Goal: Check status: Check status

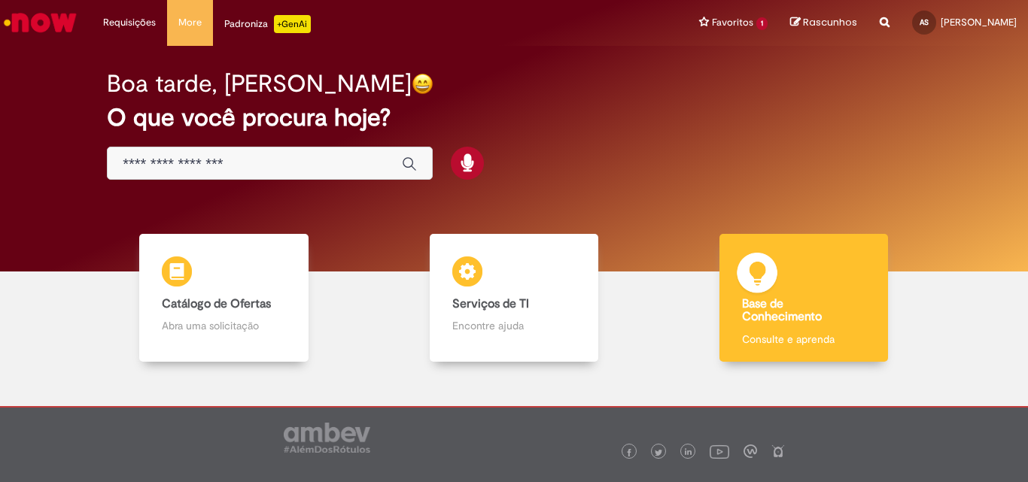
click at [771, 299] on b "Base de Conhecimento" at bounding box center [782, 310] width 80 height 29
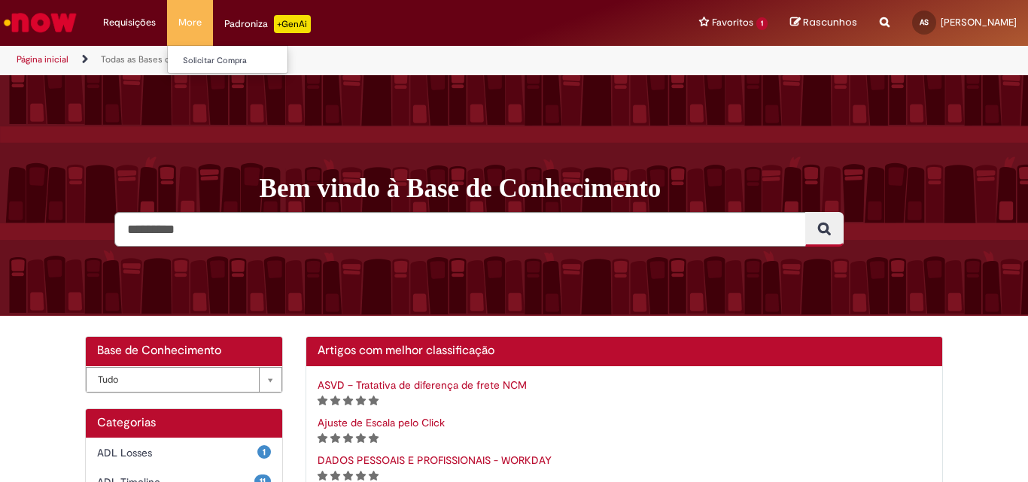
click at [189, 22] on li "More Solicitar Compra" at bounding box center [190, 22] width 46 height 45
click at [31, 15] on img "Ir para a Homepage" at bounding box center [40, 23] width 77 height 30
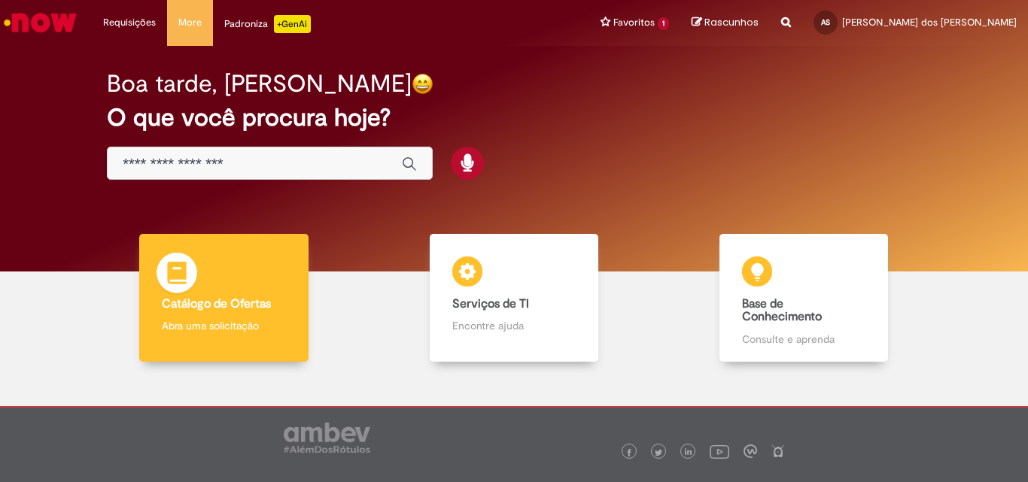
click at [254, 315] on div "Catálogo de Ofertas Catálogo de Ofertas Abra uma solicitação" at bounding box center [223, 298] width 169 height 128
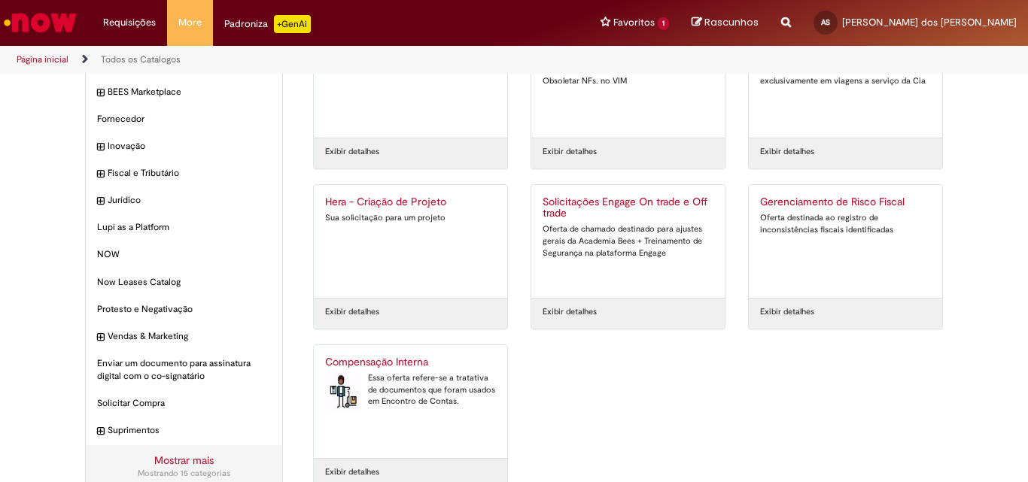
scroll to position [118, 0]
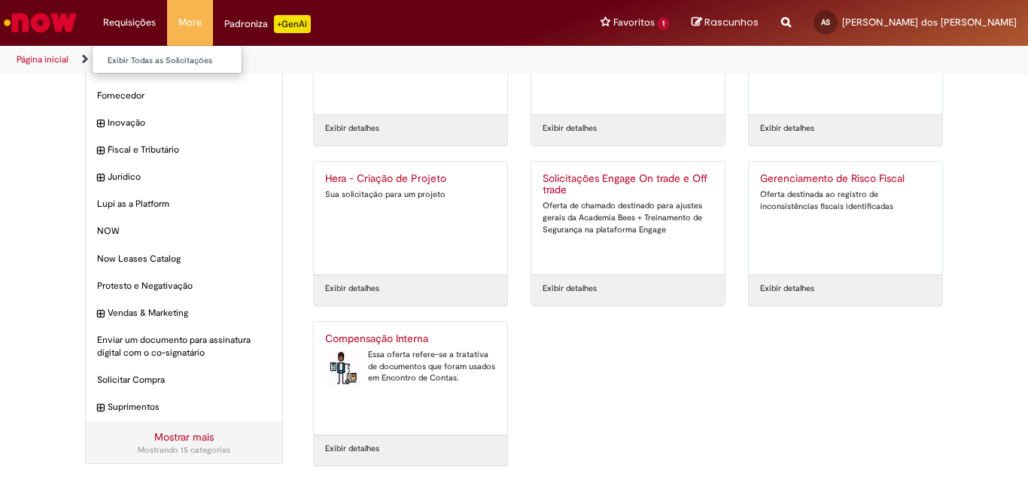
click at [136, 17] on li "Requisições Exibir Todas as Solicitações" at bounding box center [129, 22] width 75 height 45
click at [147, 62] on link "Exibir Todas as Solicitações" at bounding box center [176, 61] width 166 height 17
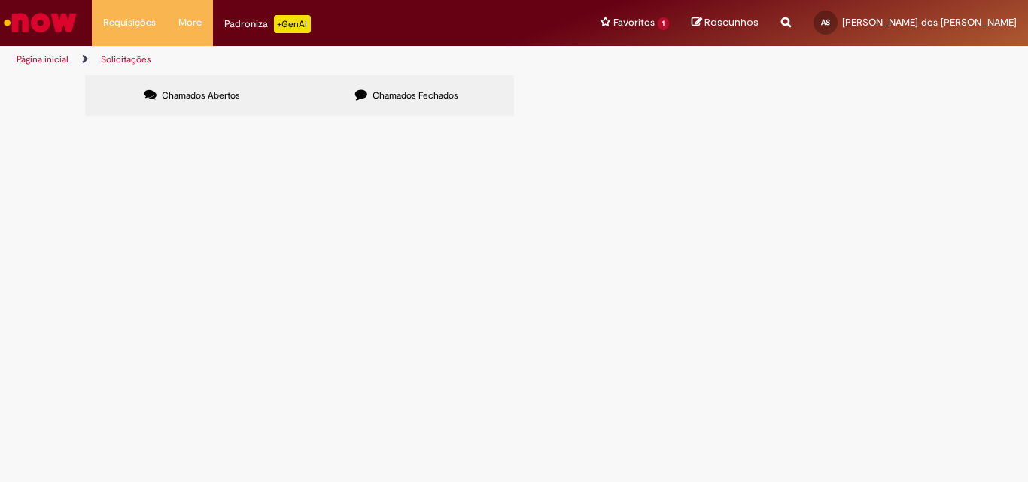
click at [419, 98] on span "Chamados Fechados" at bounding box center [415, 96] width 86 height 12
click at [0, 0] on span "R13480463" at bounding box center [0, 0] width 0 height 0
click at [120, 214] on main "Solicitações Chamados Abertos Chamados Fechados Itens solicitados Exportar como…" at bounding box center [514, 278] width 1028 height 408
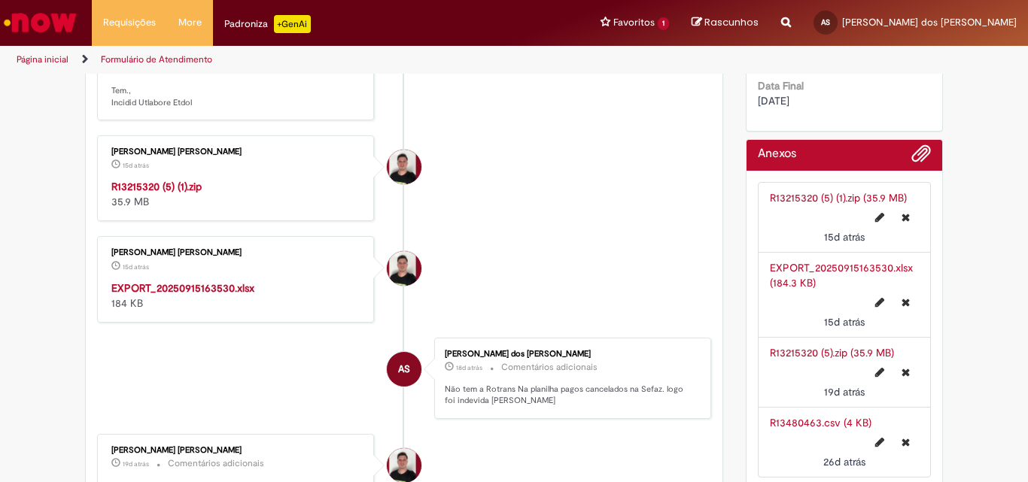
scroll to position [613, 0]
click at [192, 290] on strong "EXPORT_20250915163530.xlsx" at bounding box center [182, 288] width 143 height 14
click at [159, 187] on strong "R13215320 (5) (1).zip" at bounding box center [156, 186] width 90 height 14
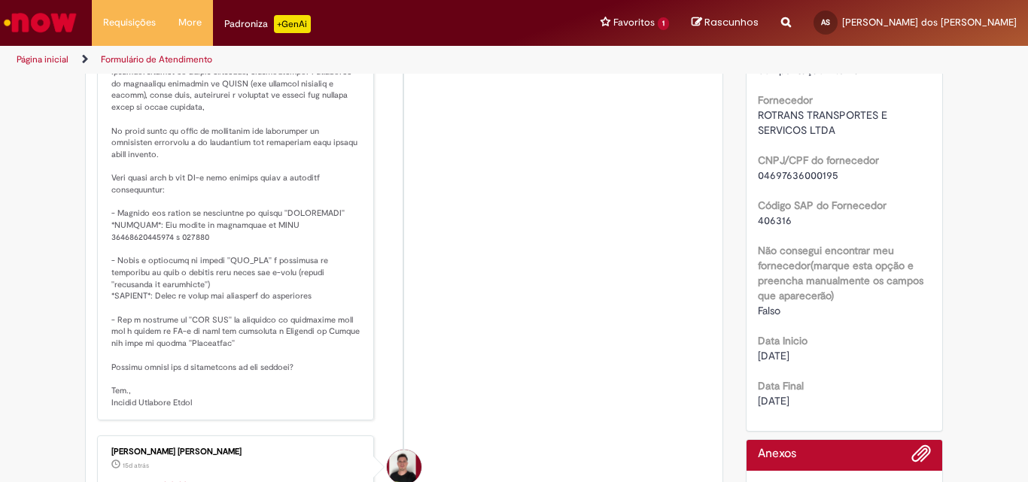
scroll to position [237, 0]
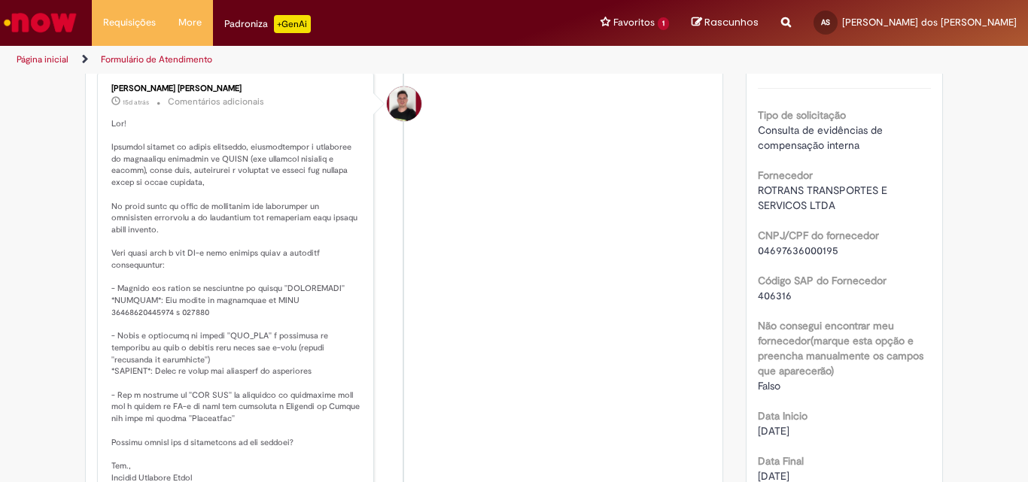
click at [503, 245] on li "[PERSON_NAME] [PERSON_NAME] 15d atrás 15 [PERSON_NAME] atrás Comentários adicio…" at bounding box center [404, 284] width 614 height 424
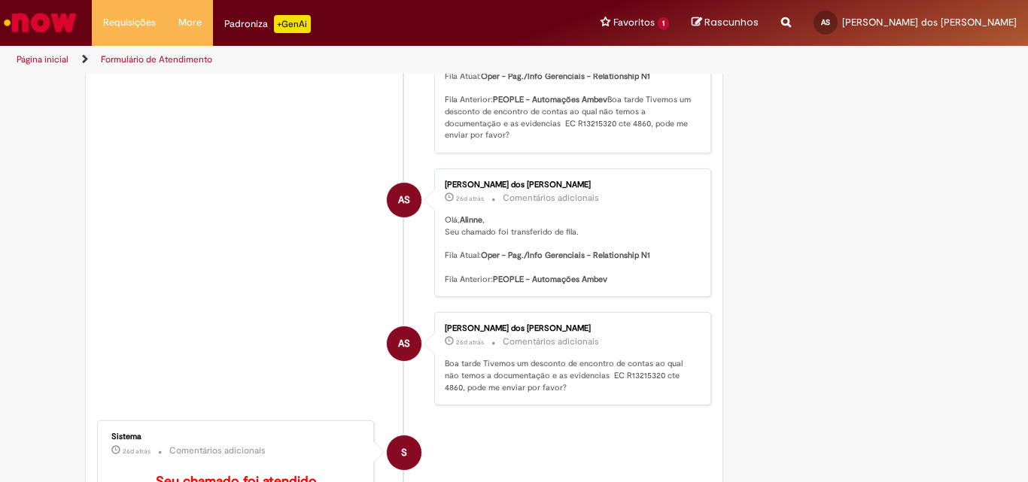
scroll to position [1505, 0]
